Goal: Task Accomplishment & Management: Complete application form

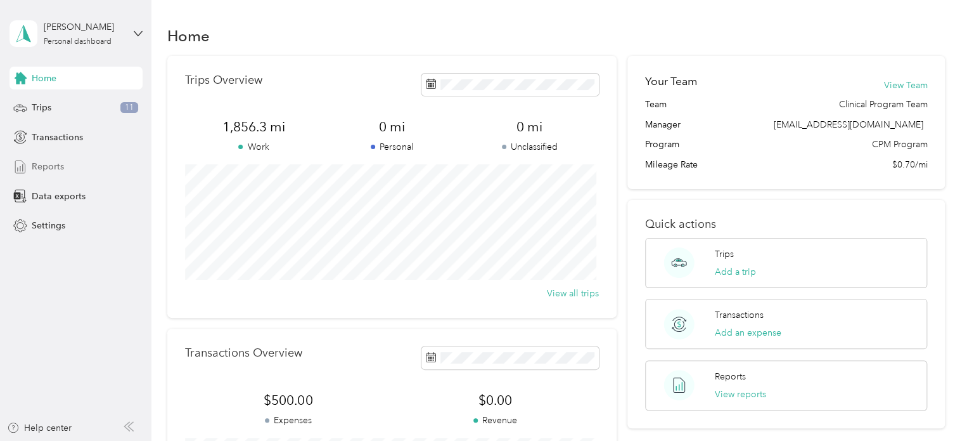
click at [50, 160] on span "Reports" at bounding box center [48, 166] width 32 height 13
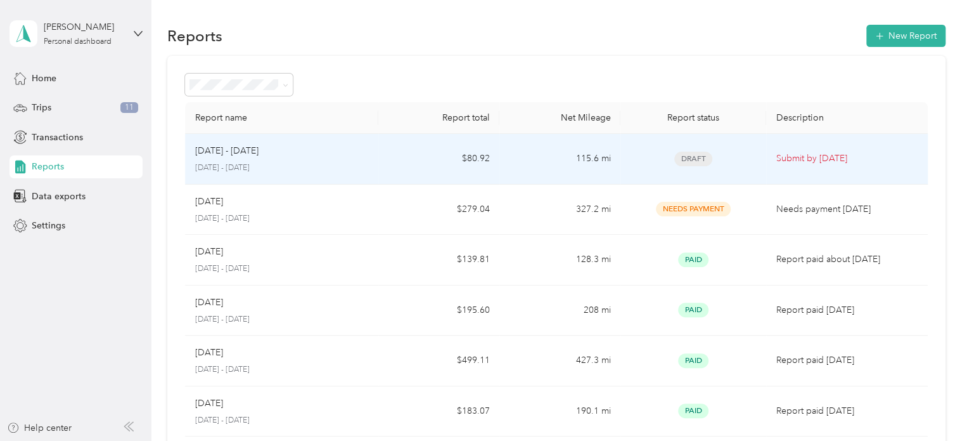
click at [385, 157] on td "$80.92" at bounding box center [438, 159] width 121 height 51
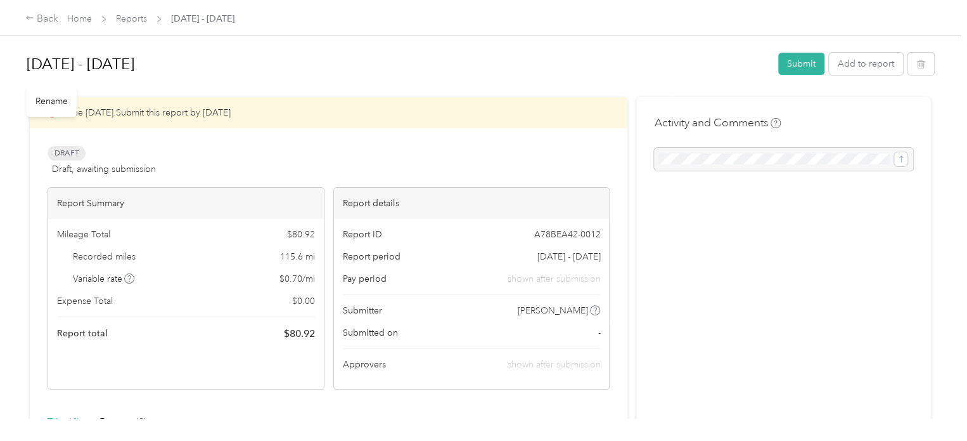
click at [119, 60] on h1 "[DATE] - [DATE]" at bounding box center [398, 64] width 743 height 30
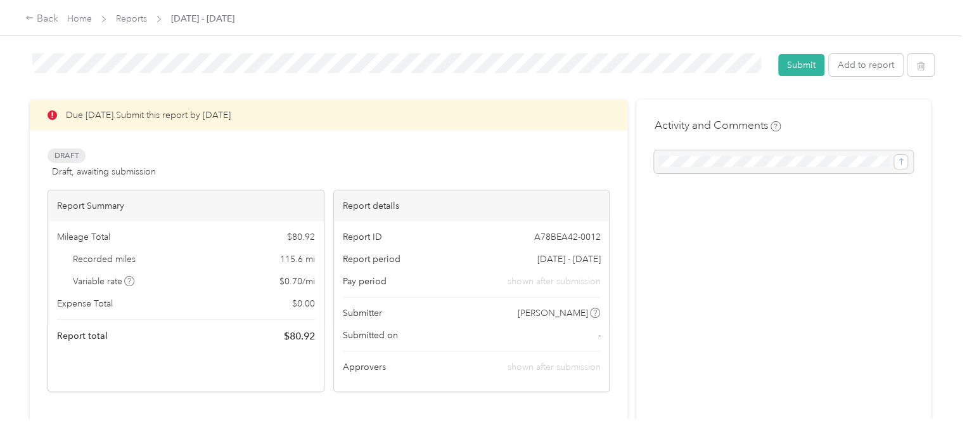
click at [418, 141] on div "Due [DATE]. Submit this report by [DATE] Draft Draft, awaiting submission View …" at bounding box center [329, 246] width 562 height 292
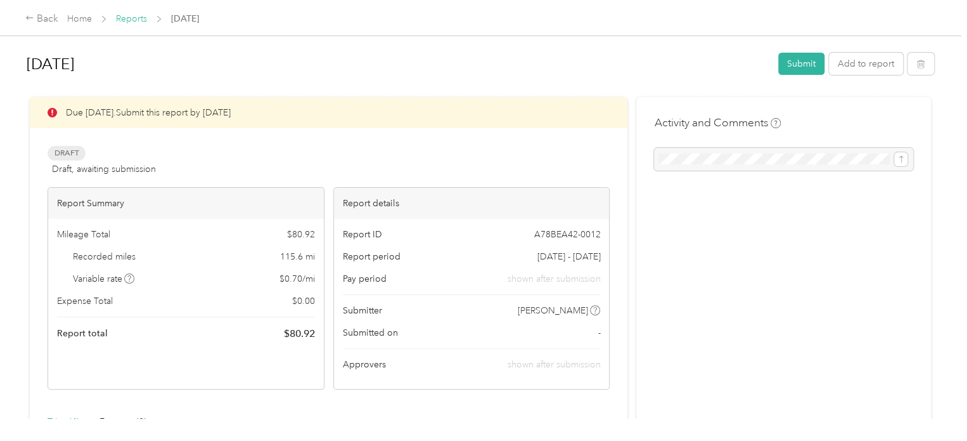
click at [127, 20] on link "Reports" at bounding box center [131, 18] width 31 height 11
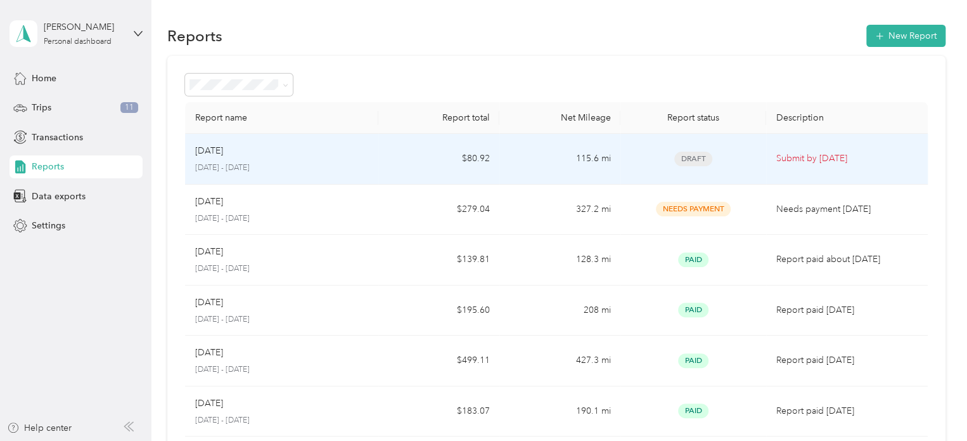
click at [223, 155] on p "[DATE]" at bounding box center [209, 151] width 28 height 14
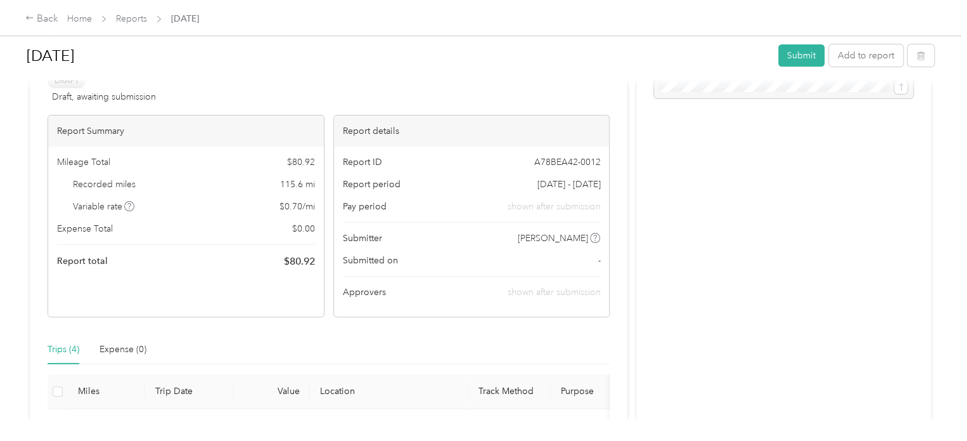
scroll to position [68, 0]
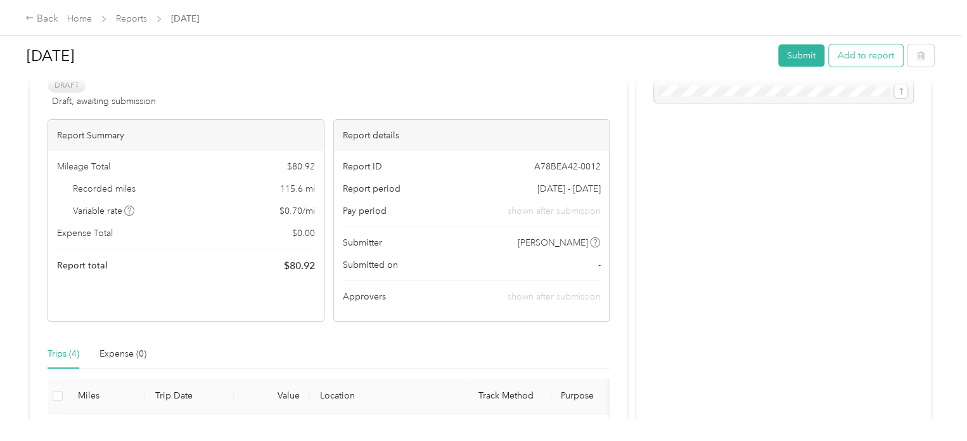
click at [862, 55] on button "Add to report" at bounding box center [866, 55] width 74 height 22
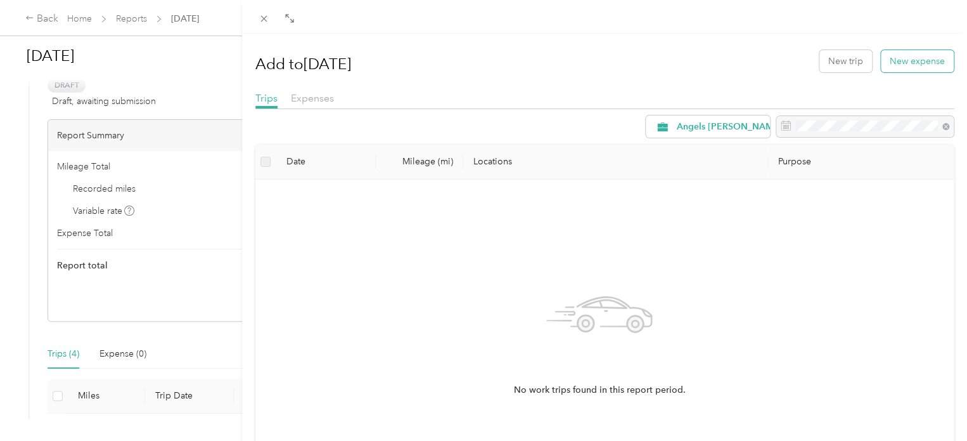
click at [906, 65] on button "New expense" at bounding box center [917, 61] width 73 height 22
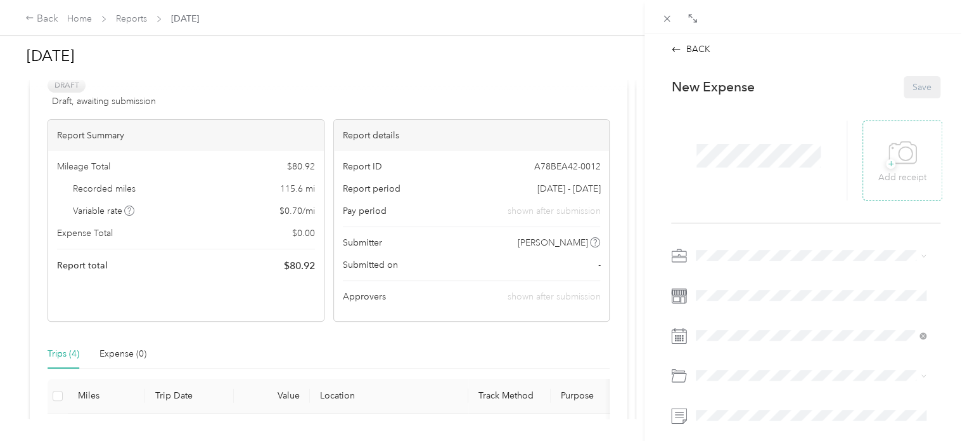
click at [886, 169] on span "+" at bounding box center [891, 164] width 10 height 10
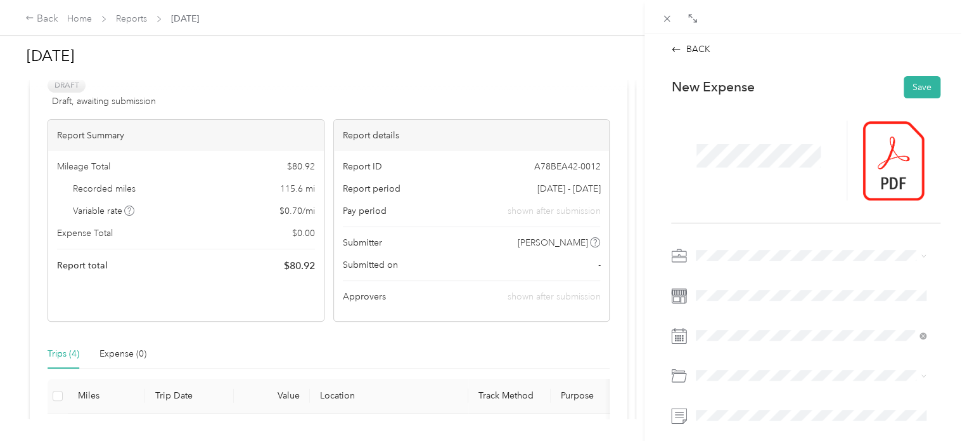
click at [730, 170] on span at bounding box center [758, 155] width 133 height 33
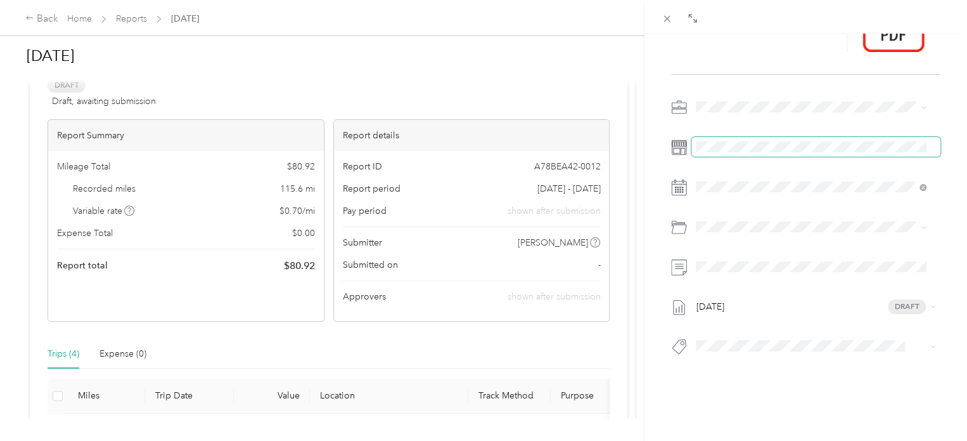
scroll to position [158, 0]
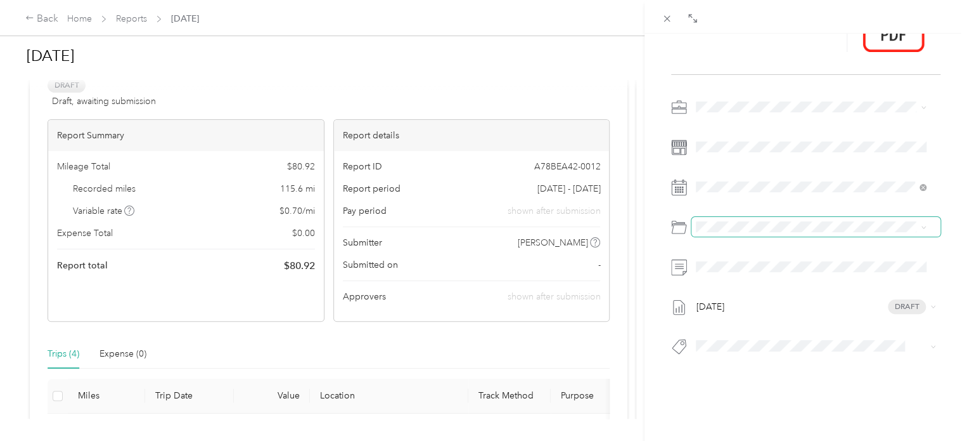
click at [759, 223] on span at bounding box center [816, 227] width 249 height 20
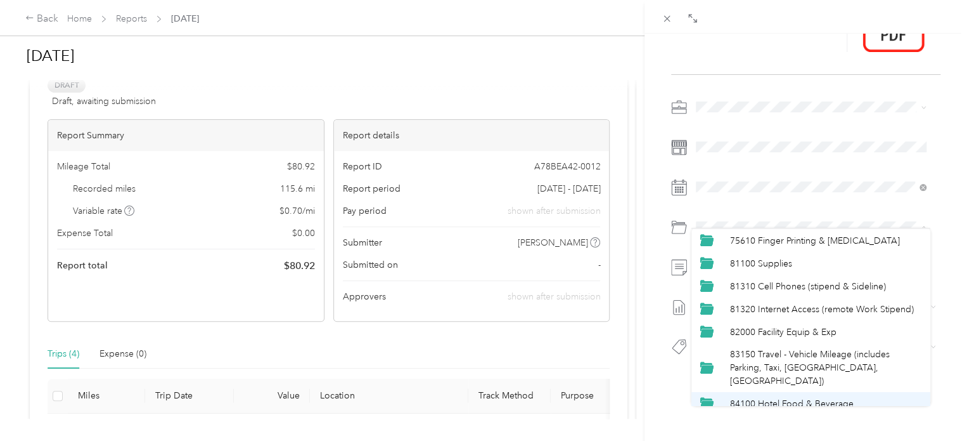
scroll to position [18, 0]
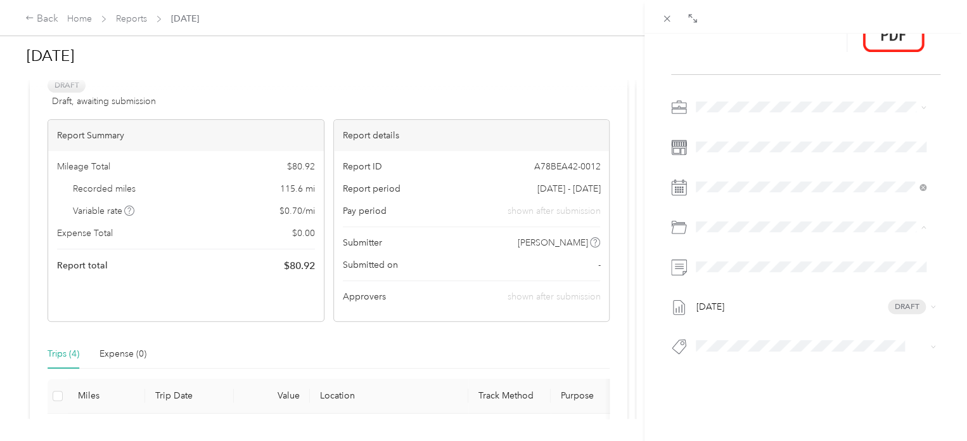
click at [773, 299] on li "81310 Cell Phones (stipend & Sideline)" at bounding box center [811, 292] width 239 height 23
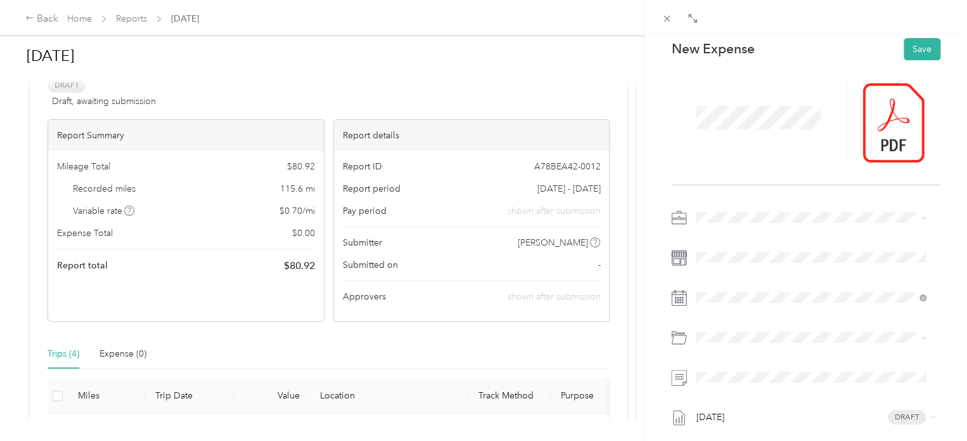
scroll to position [0, 0]
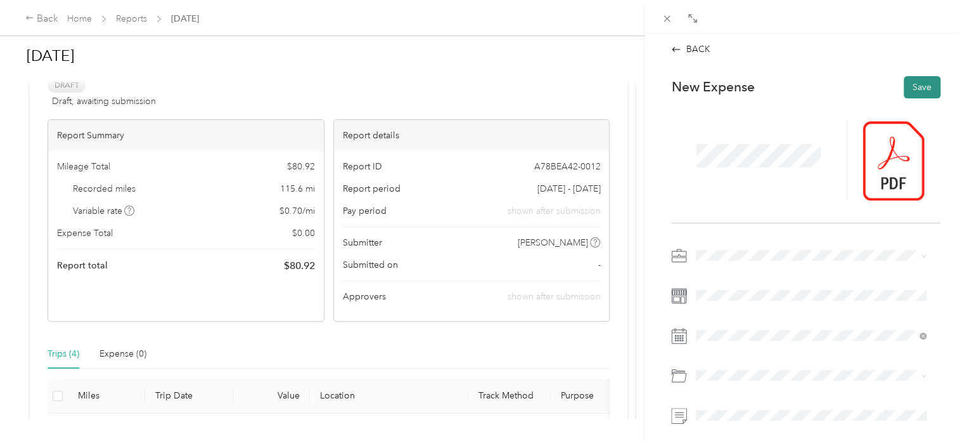
click at [913, 87] on button "Save" at bounding box center [922, 87] width 37 height 22
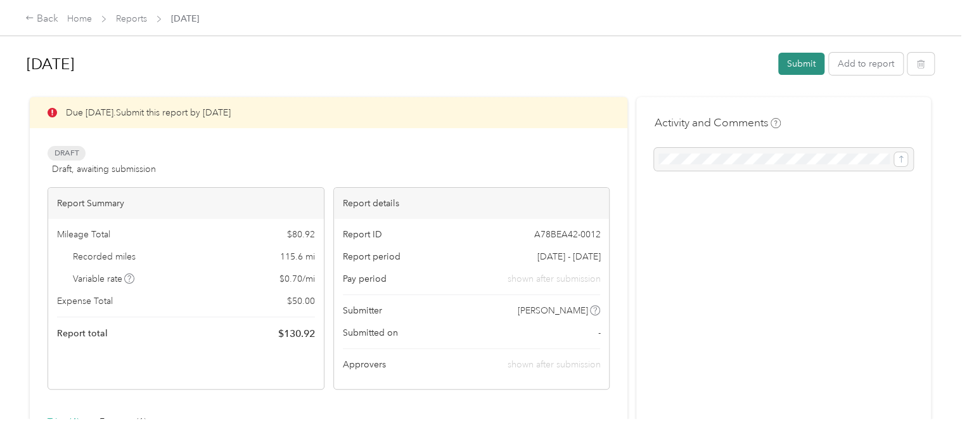
click at [795, 68] on button "Submit" at bounding box center [802, 64] width 46 height 22
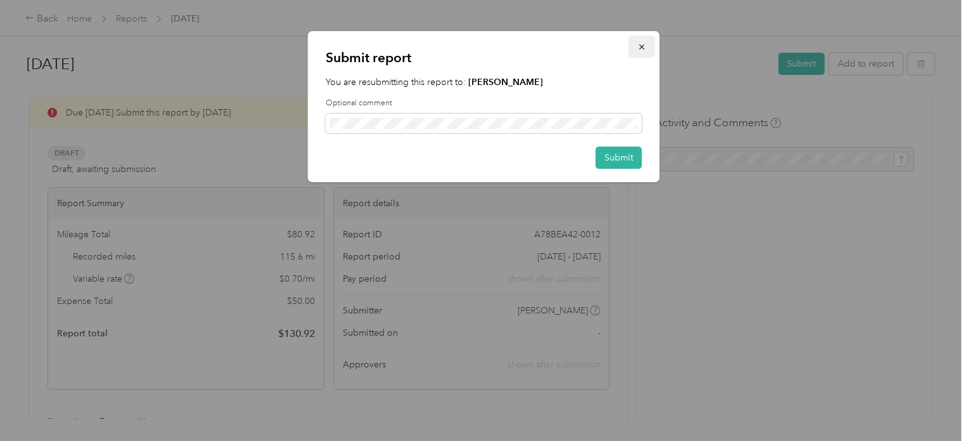
click at [642, 45] on icon "button" at bounding box center [642, 46] width 9 height 9
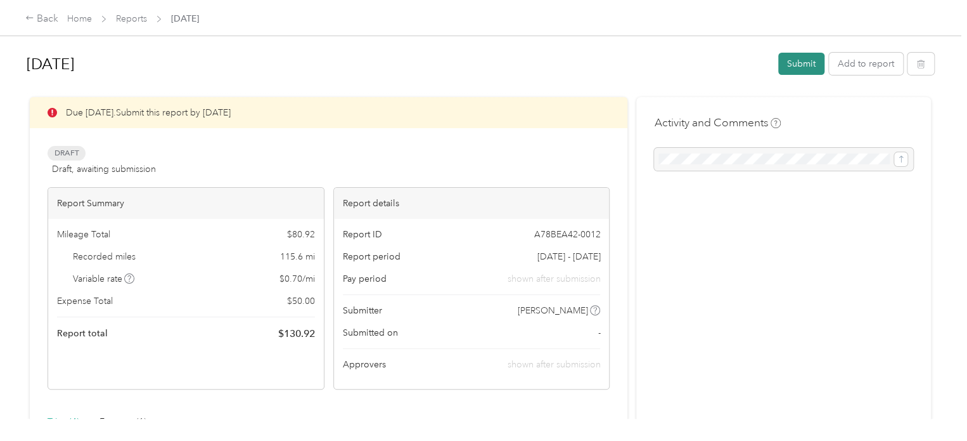
click at [807, 67] on button "Submit" at bounding box center [802, 64] width 46 height 22
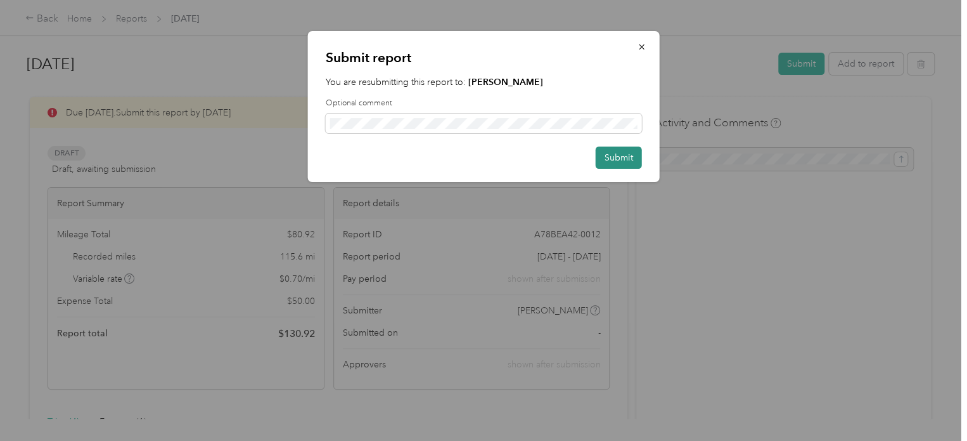
click at [619, 150] on button "Submit" at bounding box center [619, 157] width 46 height 22
